Goal: Task Accomplishment & Management: Use online tool/utility

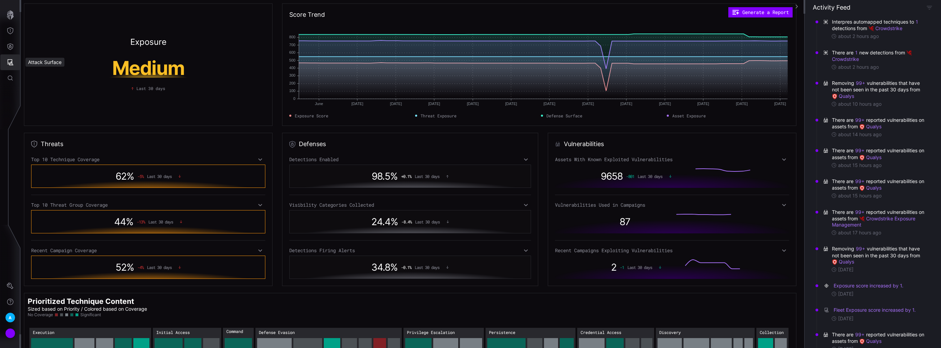
click at [12, 66] on button "Attack Surface" at bounding box center [10, 62] width 20 height 16
click at [14, 50] on div at bounding box center [470, 174] width 941 height 348
click at [9, 42] on button "Defense Surface" at bounding box center [10, 47] width 20 height 16
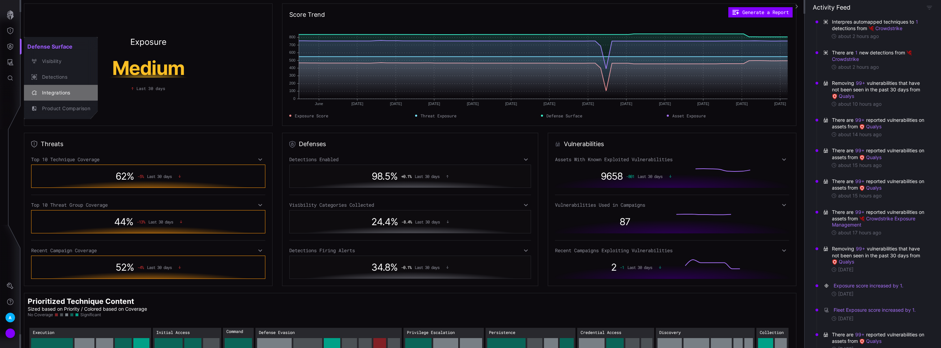
click at [60, 92] on div "Integrations" at bounding box center [65, 93] width 52 height 9
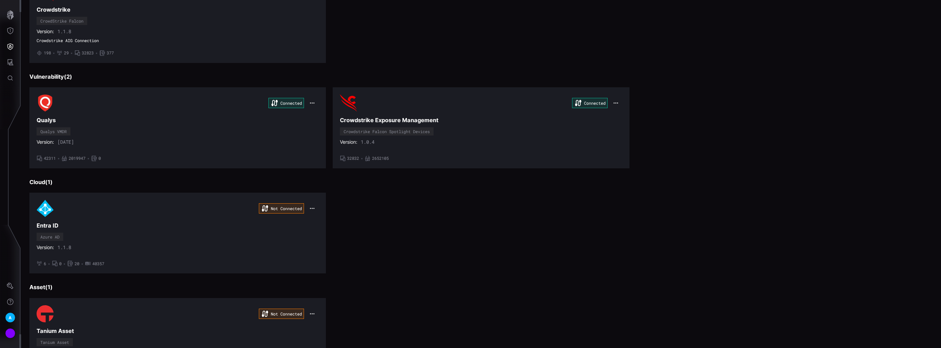
scroll to position [137, 0]
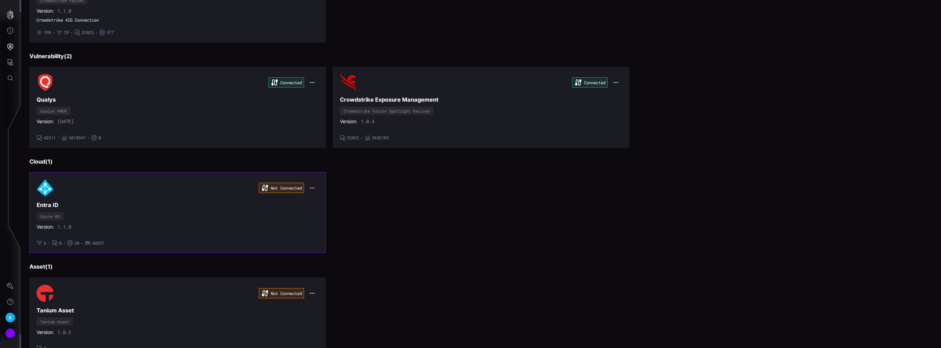
click at [312, 186] on icon "button" at bounding box center [312, 187] width 5 height 5
click at [319, 198] on div "Edit" at bounding box center [324, 201] width 23 height 6
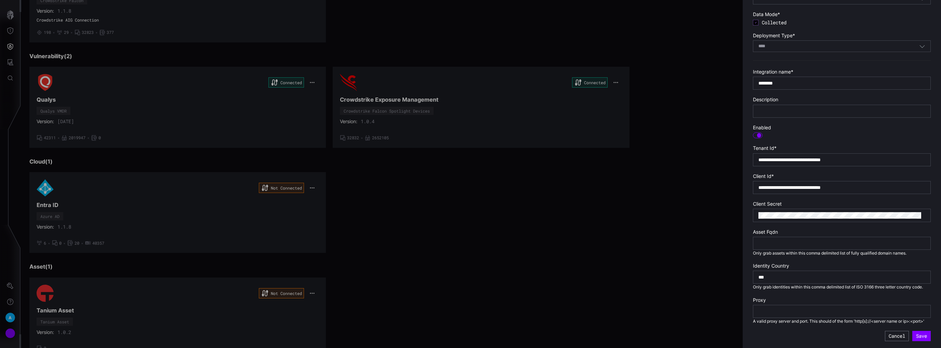
scroll to position [61, 0]
click at [207, 202] on div at bounding box center [470, 174] width 941 height 348
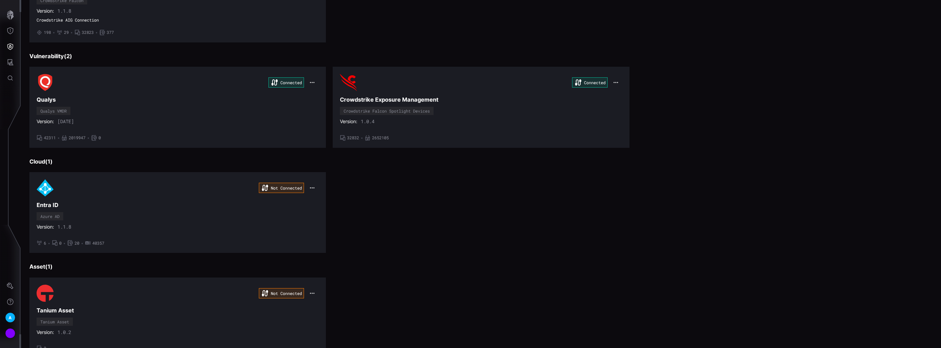
click at [223, 195] on div at bounding box center [470, 174] width 941 height 348
click at [278, 186] on div "Not Connected" at bounding box center [281, 188] width 45 height 10
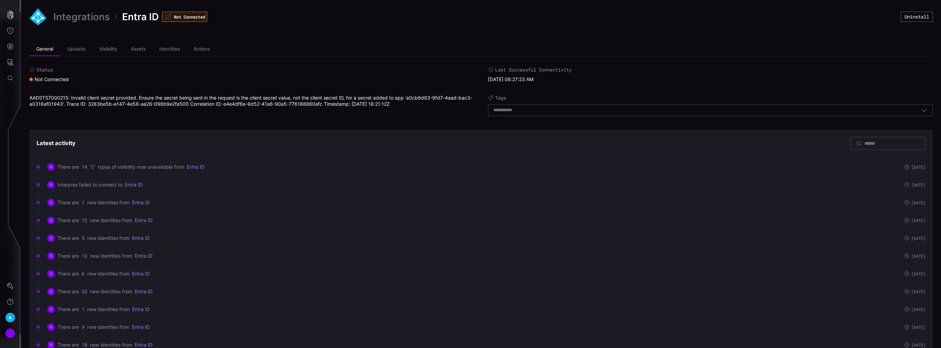
click at [181, 16] on div "Not Connected" at bounding box center [184, 17] width 45 height 10
click at [71, 16] on link "Integrations" at bounding box center [81, 17] width 56 height 12
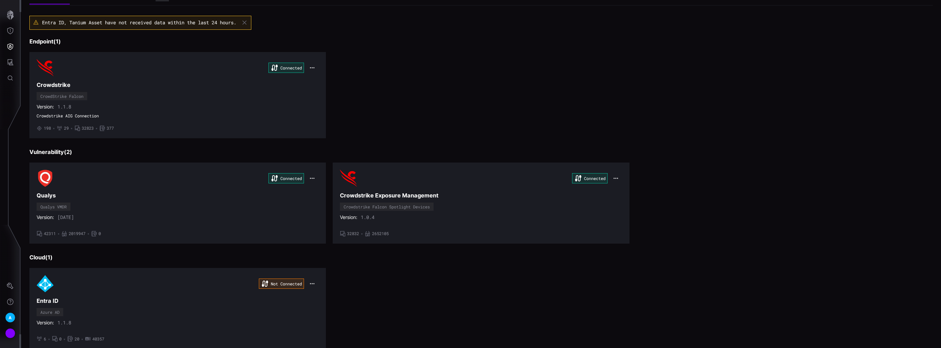
scroll to position [164, 0]
